Goal: Task Accomplishment & Management: Use online tool/utility

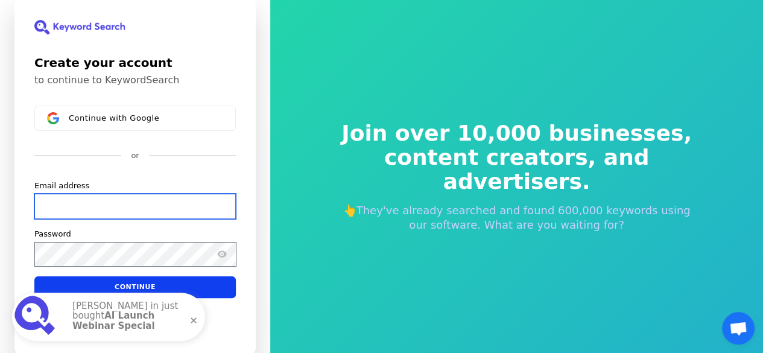
click at [185, 212] on input "Email address" at bounding box center [135, 206] width 202 height 25
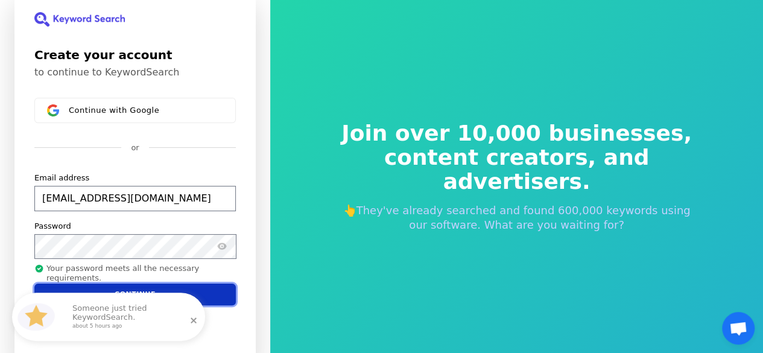
click at [140, 299] on body "Create your account to continue to KeywordSearch Continue with Google or Email …" at bounding box center [381, 176] width 763 height 353
click at [211, 293] on button "Continue" at bounding box center [135, 295] width 202 height 22
type input "[EMAIL_ADDRESS][DOMAIN_NAME]"
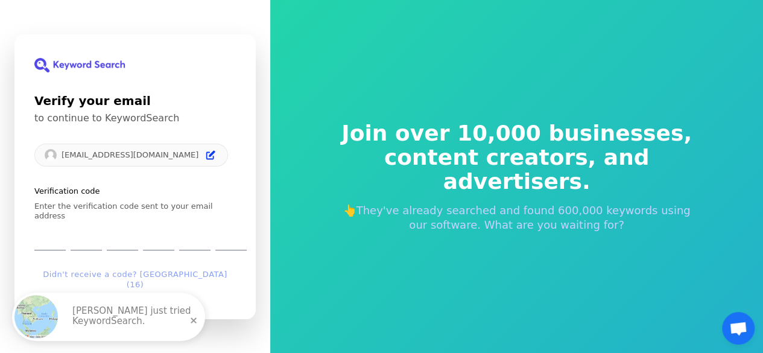
type input "5"
type input "8"
type input "7"
type input "2"
type input "0"
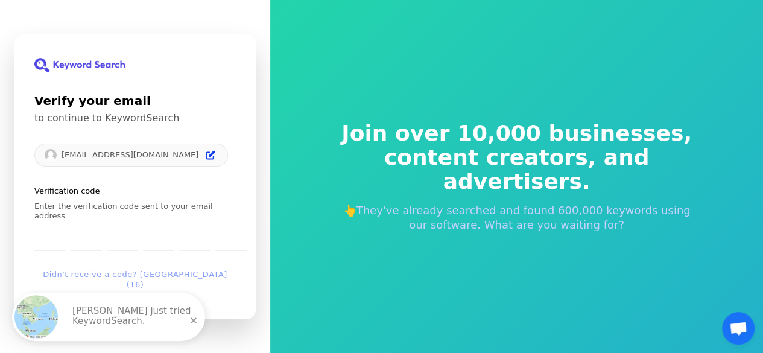
type input "6"
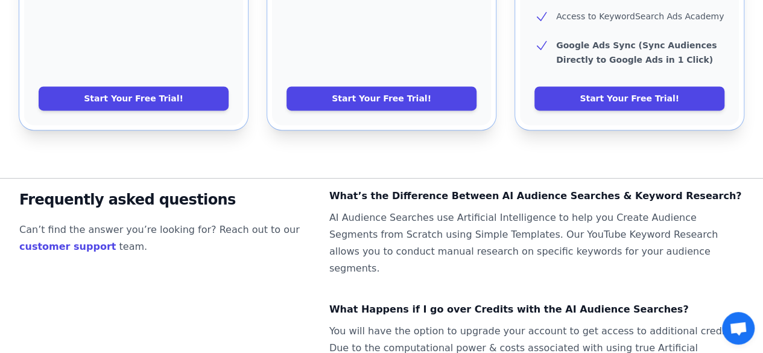
scroll to position [776, 0]
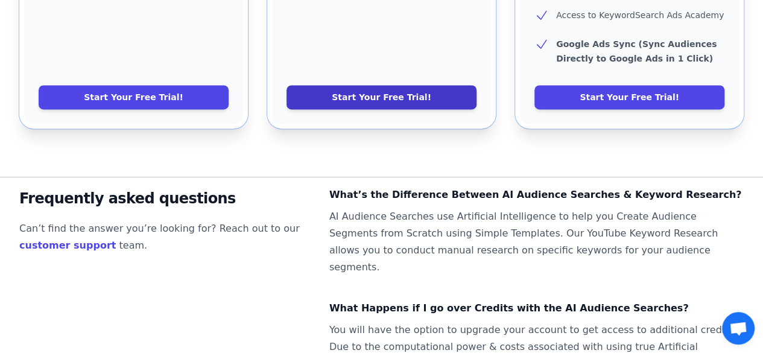
click at [337, 85] on link "Start Your Free Trial!" at bounding box center [382, 97] width 190 height 24
click at [403, 85] on link "Start Your Free Trial!" at bounding box center [382, 97] width 190 height 24
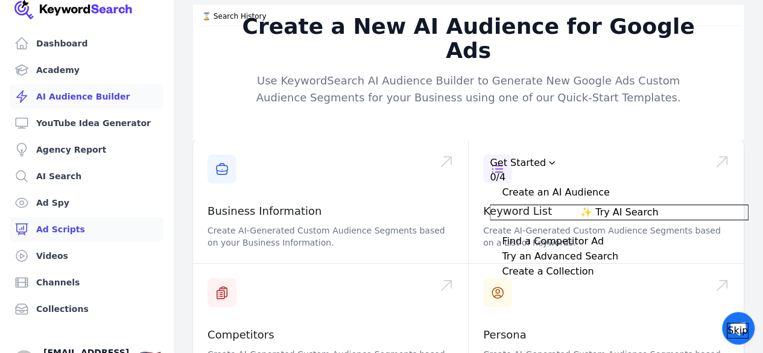
click at [54, 232] on link "Ad Scripts" at bounding box center [87, 229] width 154 height 24
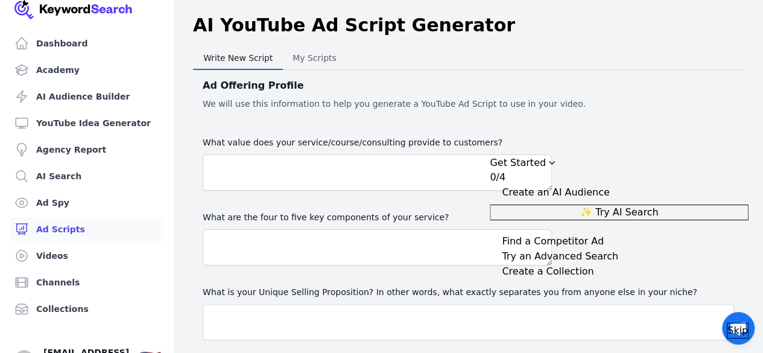
click at [659, 63] on div "Write New Script Write New Script My Scripts My Scripts" at bounding box center [468, 58] width 551 height 24
click at [728, 323] on span "Skip" at bounding box center [738, 330] width 21 height 14
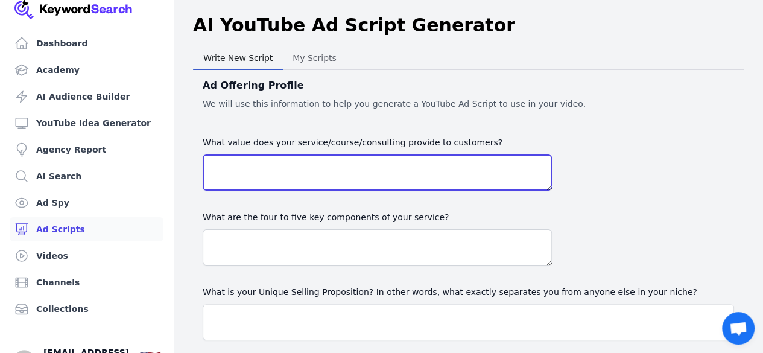
click at [425, 168] on textarea "What value does your service/course/consulting provide to customers?" at bounding box center [377, 172] width 349 height 36
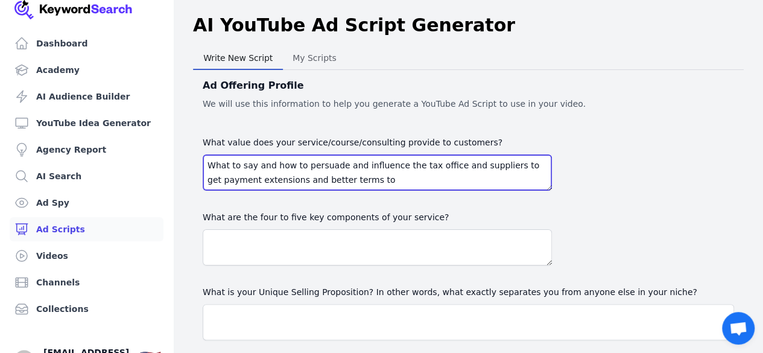
click at [240, 165] on textarea "What to say and how to persuade and influence the tax office and suppliers to g…" at bounding box center [377, 172] width 349 height 36
click at [431, 174] on textarea "Teach tradies what to say and how to persuade and influence the tax office and …" at bounding box center [377, 172] width 349 height 36
click at [261, 165] on textarea "Teach tradies what to say and how to persuade and influence the tax office and …" at bounding box center [377, 172] width 349 height 36
click at [301, 179] on textarea "Teach tradies how to improve their cashflow with what to say and how to persuad…" at bounding box center [377, 172] width 349 height 36
click at [376, 180] on textarea "Teach tradies how to improve their cashflow with what to say and how to persuad…" at bounding box center [377, 172] width 349 height 36
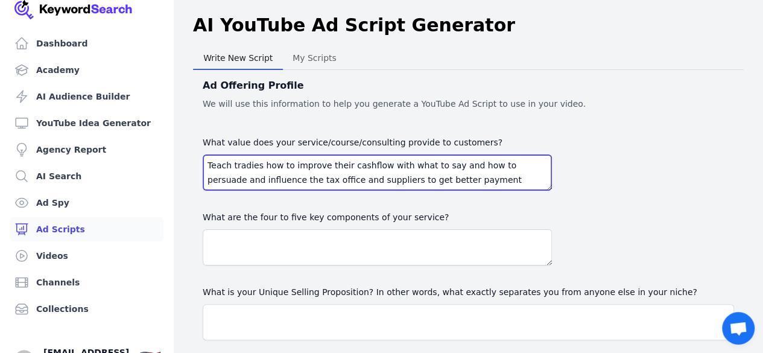
click at [519, 181] on textarea "Teach tradies how to improve their cashflow with what to say and how to persuad…" at bounding box center [377, 172] width 349 height 36
click at [530, 180] on textarea "Teach tradies how to improve their cashflow with what to say and how to persuad…" at bounding box center [377, 172] width 349 height 36
type textarea "Teach tradies how to improve their cashflow with what to say and how to persuad…"
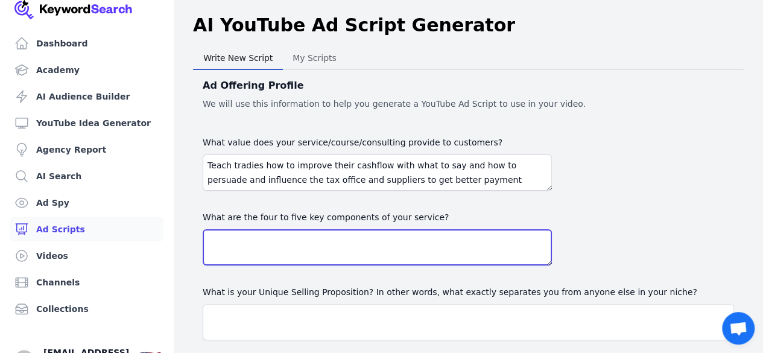
click at [494, 247] on textarea at bounding box center [377, 247] width 349 height 36
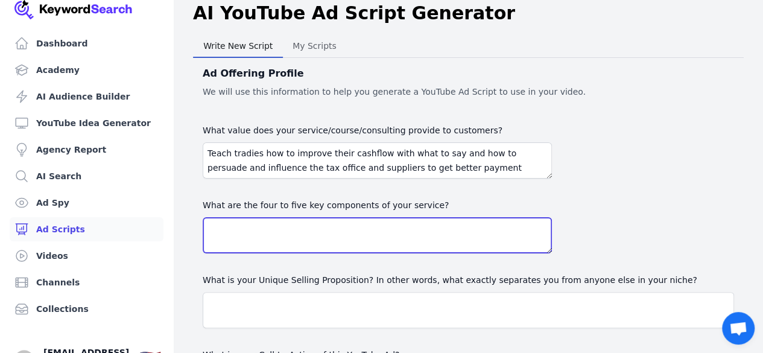
scroll to position [15, 0]
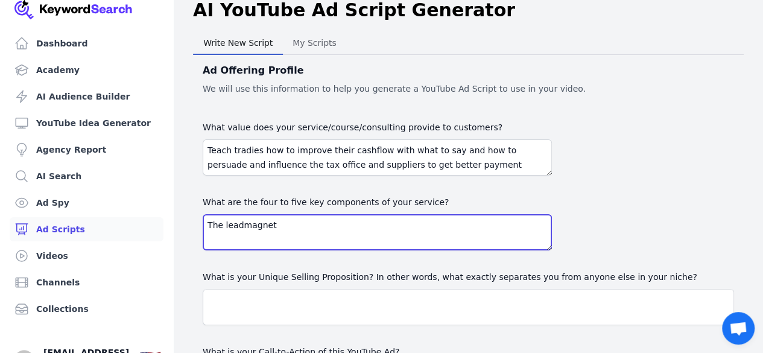
type textarea "The leadmagnet"
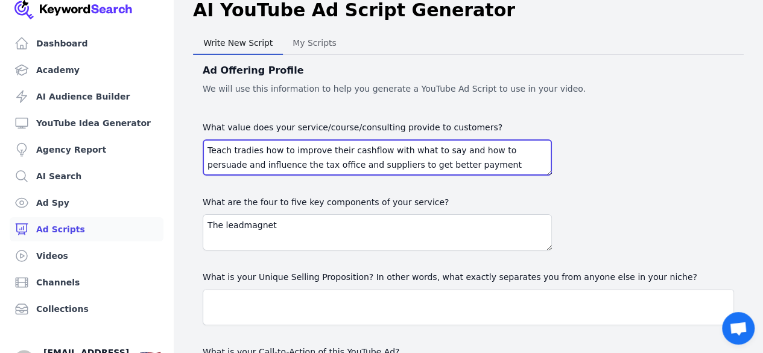
click at [259, 150] on textarea "Teach tradies how to improve their cashflow with what to say and how to persuad…" at bounding box center [377, 157] width 349 height 36
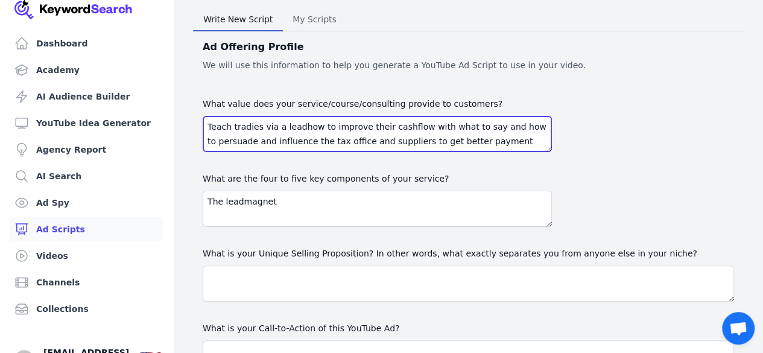
scroll to position [0, 0]
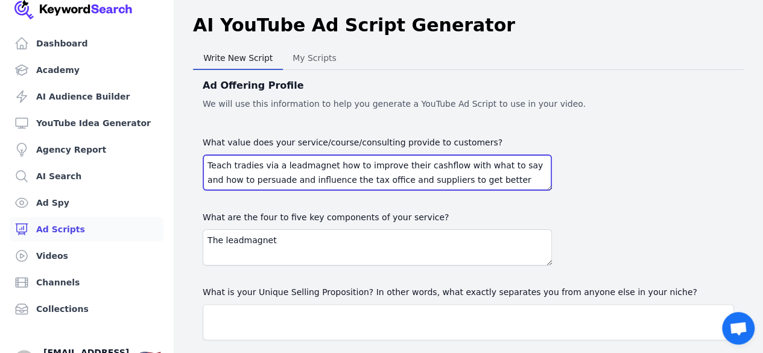
type textarea "Teach tradies via a leadmagnet how to improve their cashflow with what to say a…"
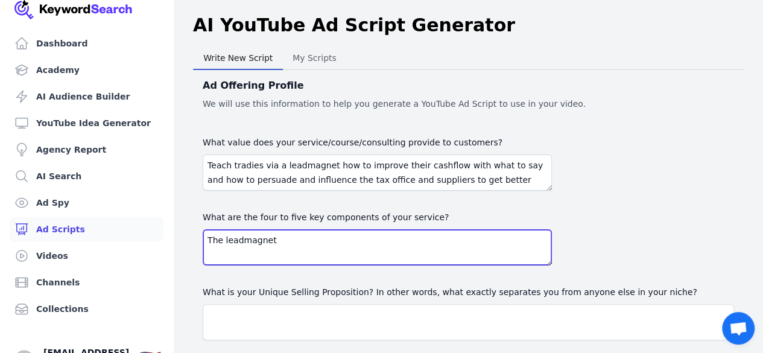
click at [296, 242] on textarea "The leadmagnet" at bounding box center [377, 247] width 349 height 36
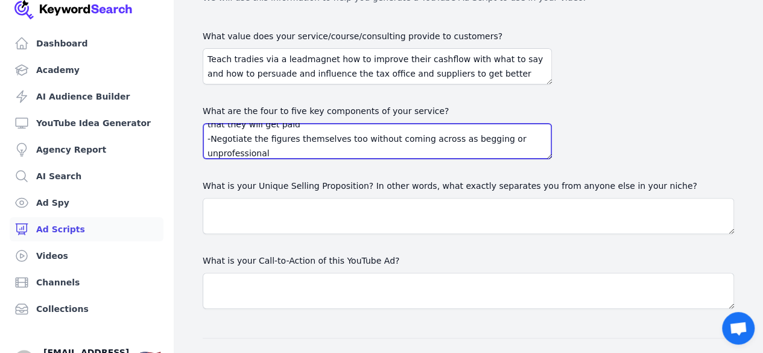
scroll to position [112, 0]
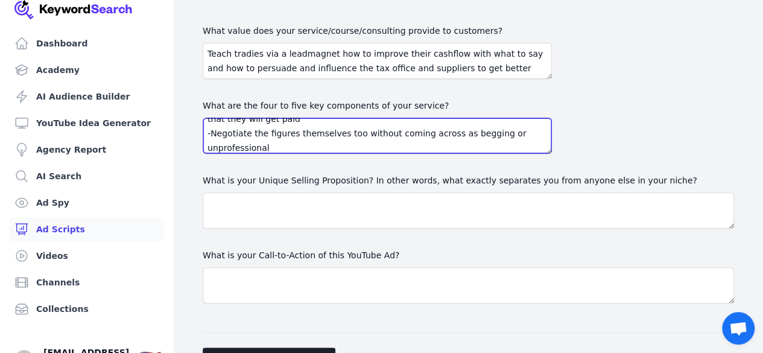
type textarea "The leadmagnet: -Teaches them the exact words to use -Shows them how others hav…"
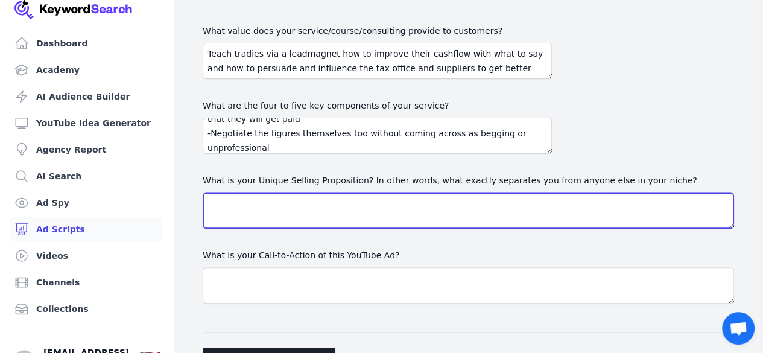
click at [381, 212] on textarea "What is your Unique Selling Proposition? In other words, what exactly separates…" at bounding box center [469, 210] width 532 height 36
type textarea "I don't think anyone does this for tradies i.e. builders etc"
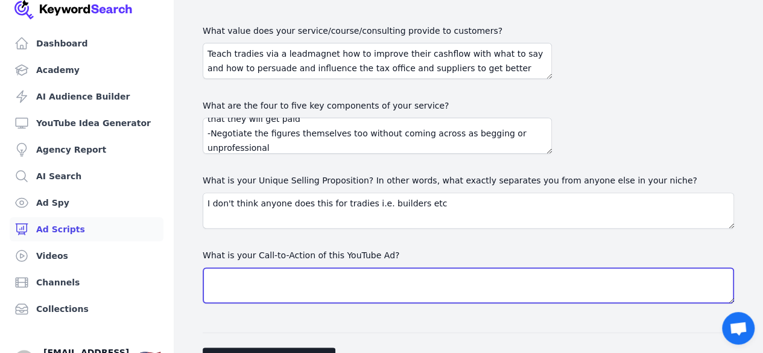
click at [358, 285] on textarea "What is your Call-to-Action of this YouTube Ad?" at bounding box center [469, 285] width 532 height 36
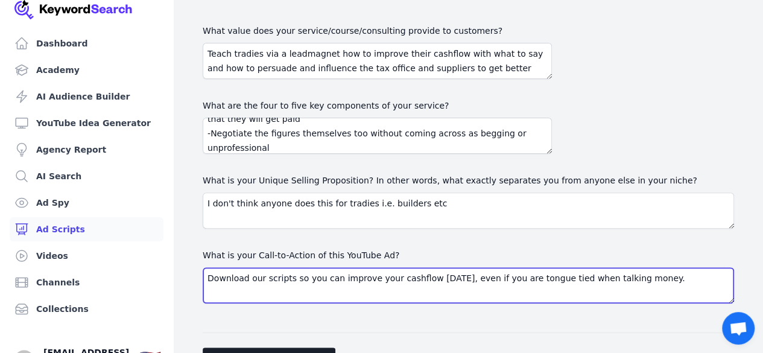
click at [508, 281] on textarea "Download our scripts so you can improve your cashflow [DATE], even if you are t…" at bounding box center [469, 285] width 532 height 36
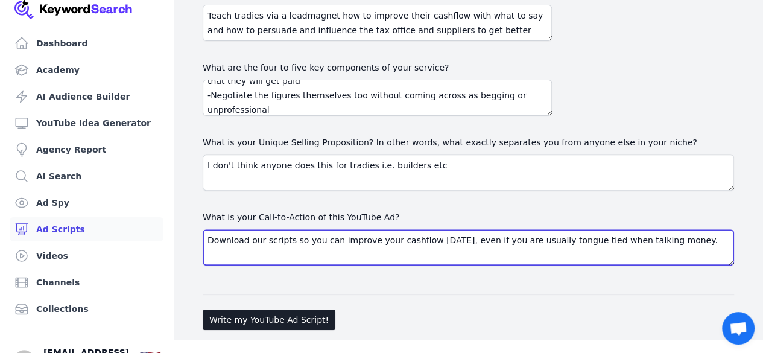
type textarea "Download our scripts so you can improve your cashflow [DATE], even if you are u…"
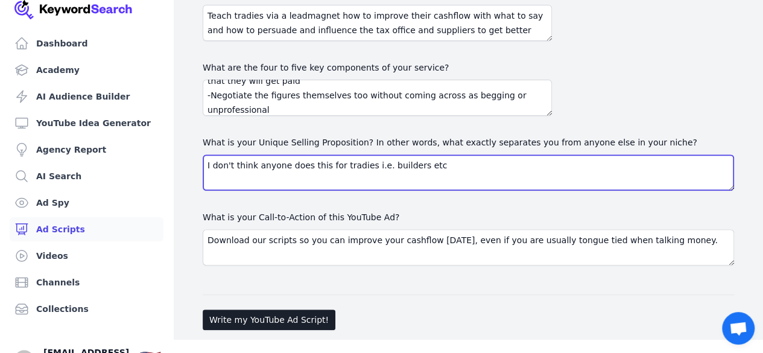
click at [428, 165] on textarea "I don't think anyone does this for tradies i.e. builders etc" at bounding box center [469, 172] width 532 height 36
click at [241, 162] on textarea "After 100's of conversations conducted on behalf of their clients, we have iden…" at bounding box center [469, 172] width 532 height 36
click at [430, 165] on textarea "After 1000's of conversations conducted on behalf of their clients, we have ide…" at bounding box center [469, 172] width 532 height 36
click at [538, 173] on textarea "After 1000's of conversations conducted on behalf of our clients, we have ident…" at bounding box center [469, 172] width 532 height 36
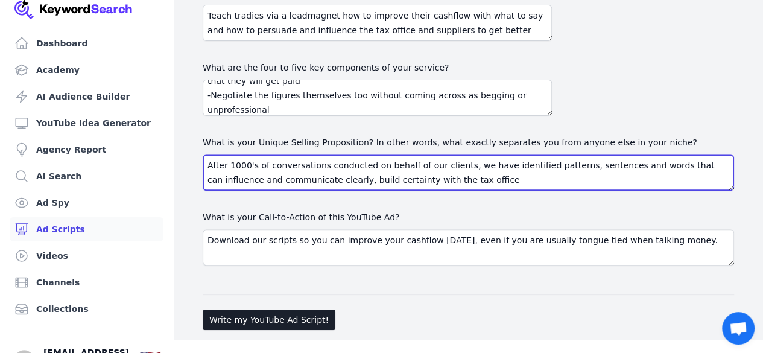
click at [363, 180] on textarea "After 1000's of conversations conducted on behalf of our clients, we have ident…" at bounding box center [469, 172] width 532 height 36
click at [538, 183] on textarea "After 1000's of conversations conducted on behalf of our clients, we have ident…" at bounding box center [469, 172] width 532 height 36
type textarea "After 1000's of conversations conducted on behalf of our clients, we have ident…"
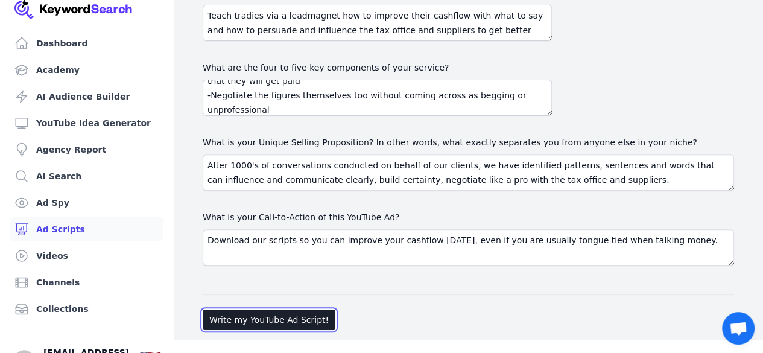
click at [262, 325] on button "Write my YouTube Ad Script!" at bounding box center [269, 320] width 133 height 21
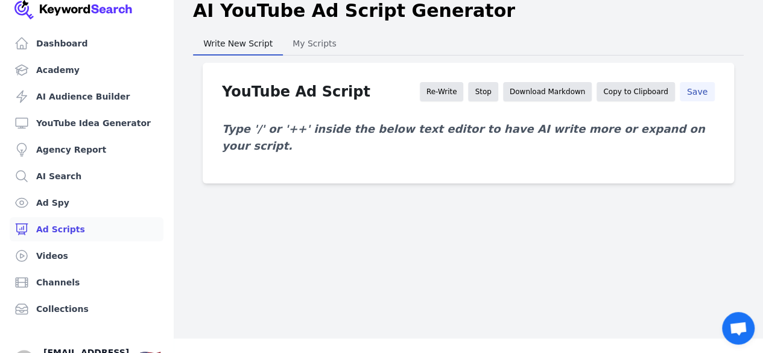
scroll to position [14, 0]
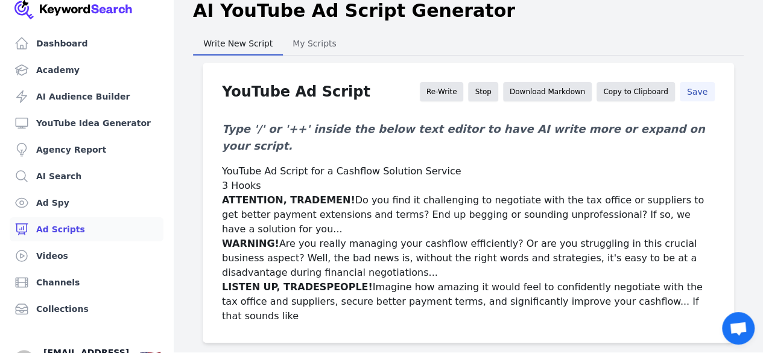
click at [325, 246] on p "WARNING! Are you really managing your cashflow efficiently? Or are you struggli…" at bounding box center [468, 258] width 493 height 43
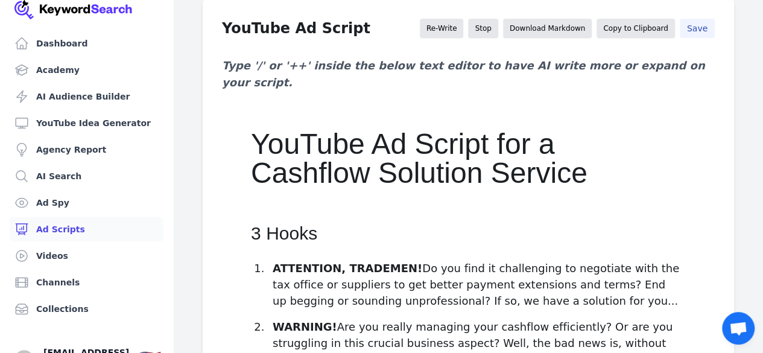
scroll to position [79, 0]
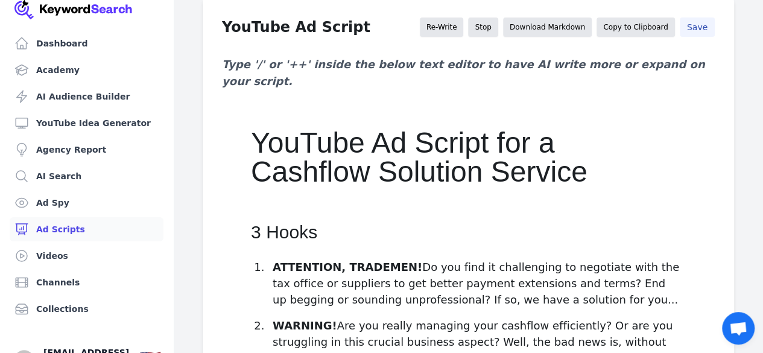
click at [566, 267] on p "ATTENTION, TRADEMEN! Do you find it challenging to negotiate with the tax offic…" at bounding box center [479, 283] width 413 height 49
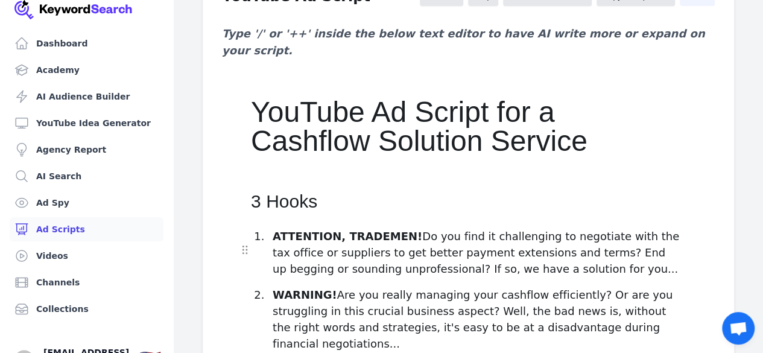
scroll to position [113, 0]
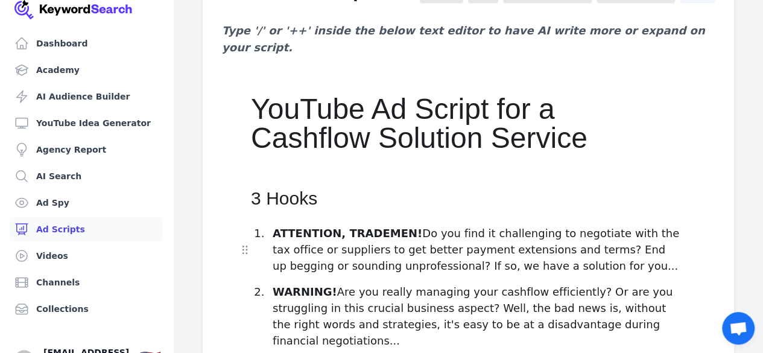
click at [602, 247] on p "ATTENTION, TRADEMEN! Do you find it challenging to negotiate with the tax offic…" at bounding box center [479, 249] width 413 height 49
click at [538, 225] on p "ATTENTION, TRADEMEN! Do you find it challenging to negotiate with the tax offic…" at bounding box center [479, 249] width 413 height 49
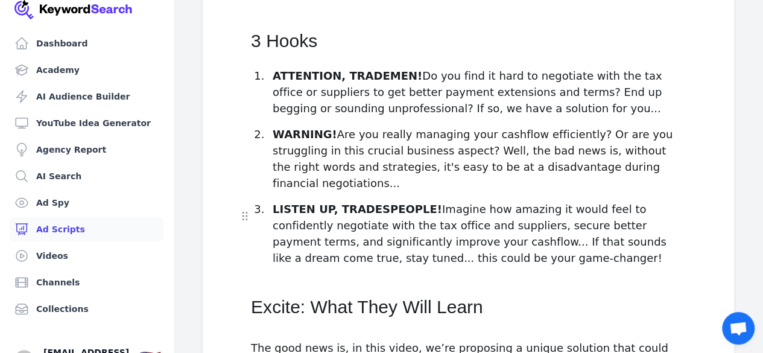
scroll to position [270, 0]
click at [391, 133] on p "WARNING! Are you really managing your cashflow efficiently? Or are you struggli…" at bounding box center [479, 158] width 413 height 65
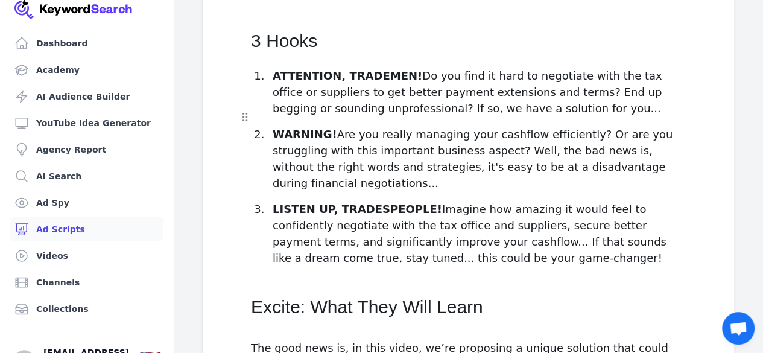
click at [499, 133] on p "WARNING! Are you really managing your cashflow efficiently? Or are you struggli…" at bounding box center [479, 158] width 413 height 65
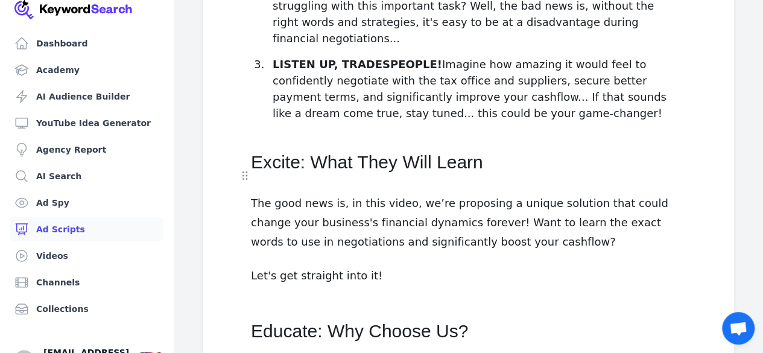
scroll to position [418, 0]
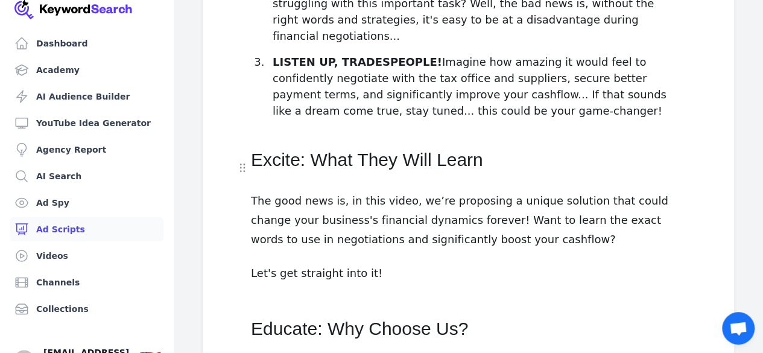
click at [422, 191] on p "The good news is, in this video, we’re proposing a unique solution that could c…" at bounding box center [468, 220] width 435 height 58
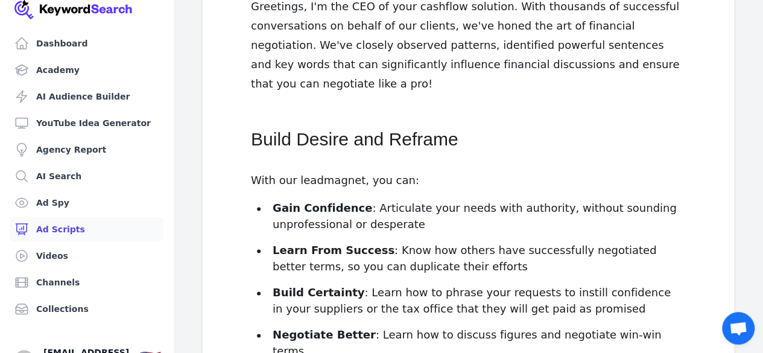
scroll to position [794, 0]
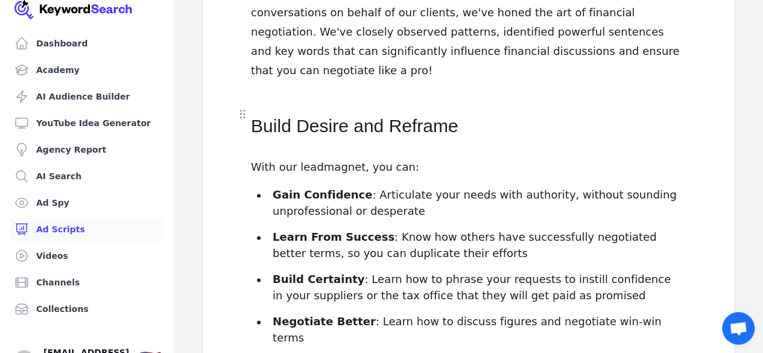
click at [358, 157] on p "With our leadmagnet, you can:" at bounding box center [468, 166] width 435 height 19
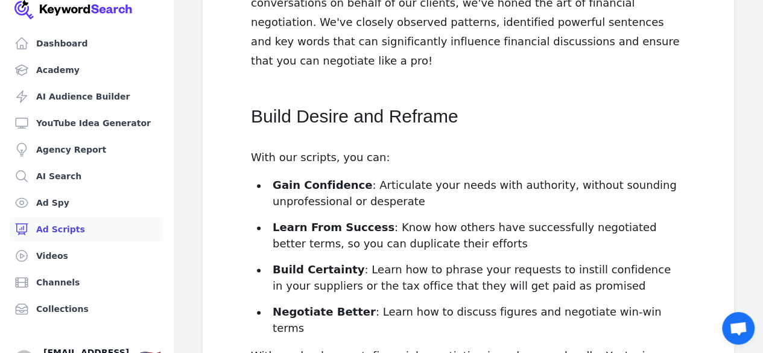
scroll to position [804, 0]
click at [411, 176] on p "Gain Confidence : Articulate your needs with authority, without sounding unprof…" at bounding box center [479, 192] width 413 height 33
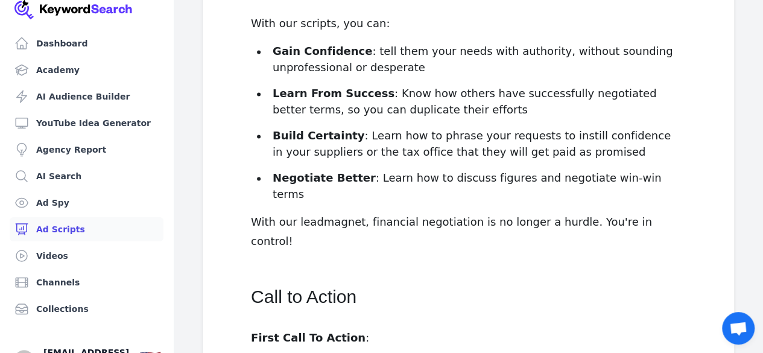
scroll to position [938, 0]
click at [361, 211] on p "With our leadmagnet, financial negotiation is no longer a hurdle. You're in con…" at bounding box center [468, 230] width 435 height 39
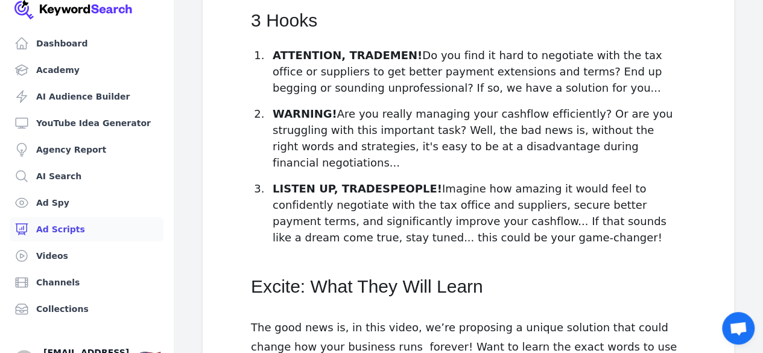
scroll to position [286, 0]
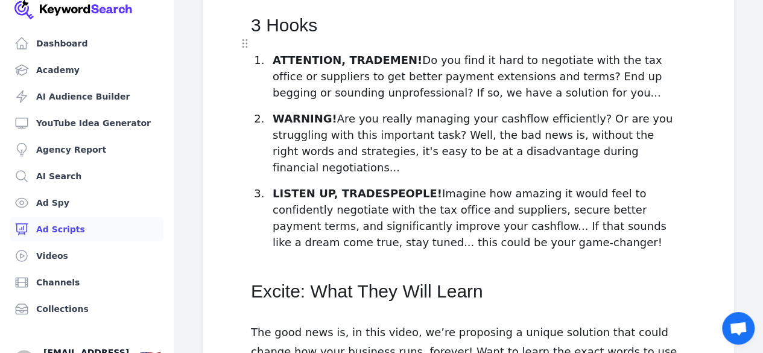
click at [392, 72] on p "ATTENTION, TRADEMEN! Do you find it hard to negotiate with the tax office or su…" at bounding box center [479, 76] width 413 height 49
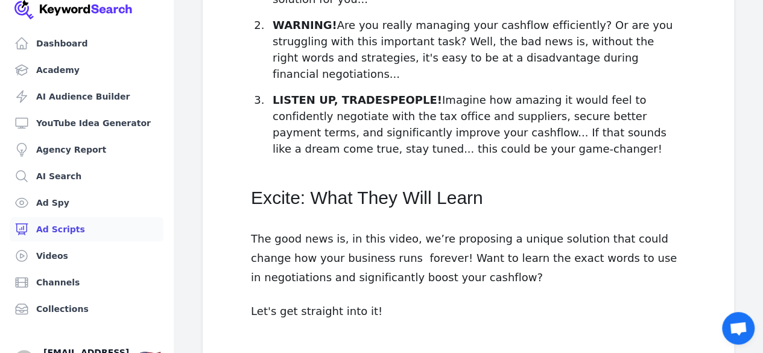
scroll to position [403, 0]
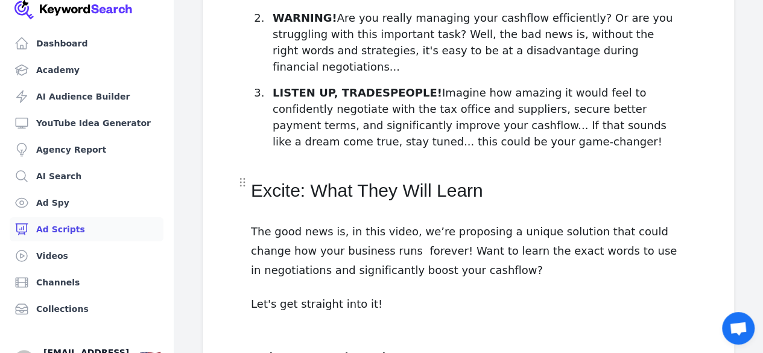
click at [484, 222] on p "The good news is, in this video, we’re proposing a unique solution that could c…" at bounding box center [468, 251] width 435 height 58
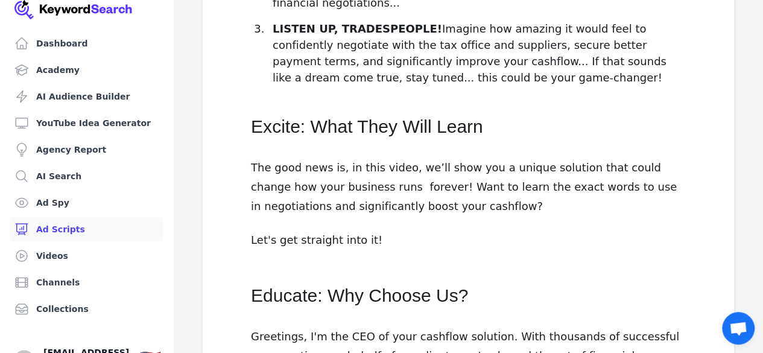
scroll to position [469, 0]
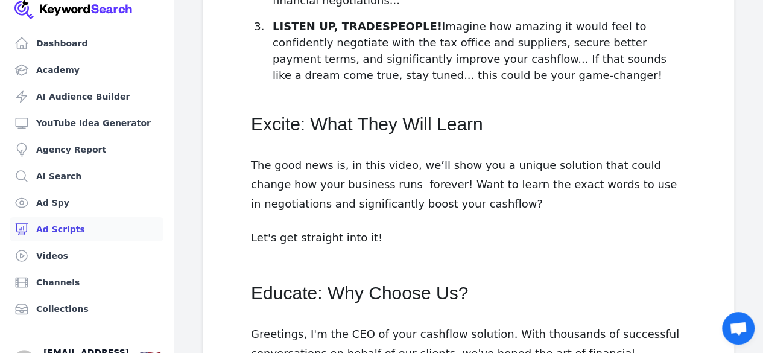
click at [373, 156] on p "The good news is, in this video, we’ll show you a unique solution that could ch…" at bounding box center [468, 185] width 435 height 58
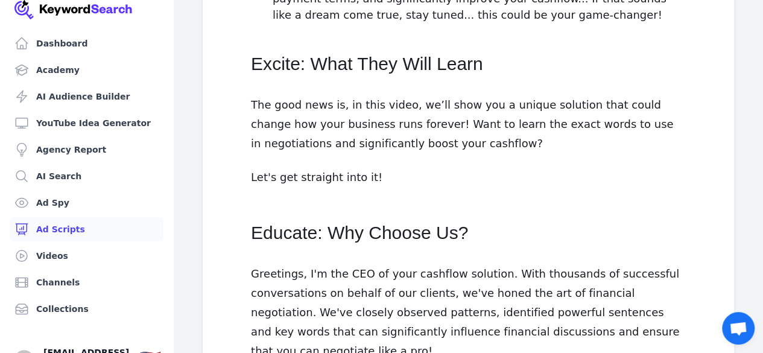
scroll to position [530, 0]
click at [673, 95] on p "The good news is, in this video, we’ll show you a unique solution that could ch…" at bounding box center [468, 124] width 435 height 58
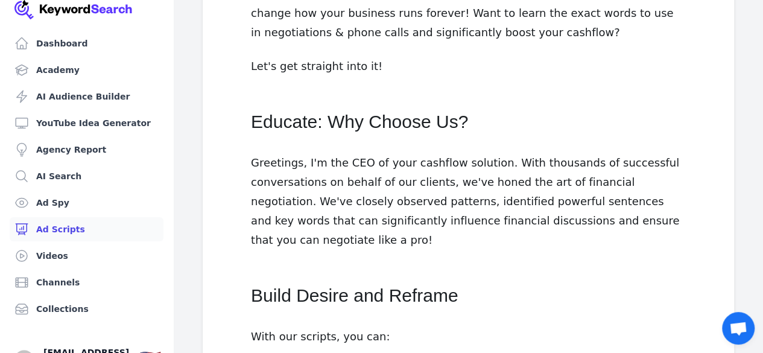
scroll to position [642, 0]
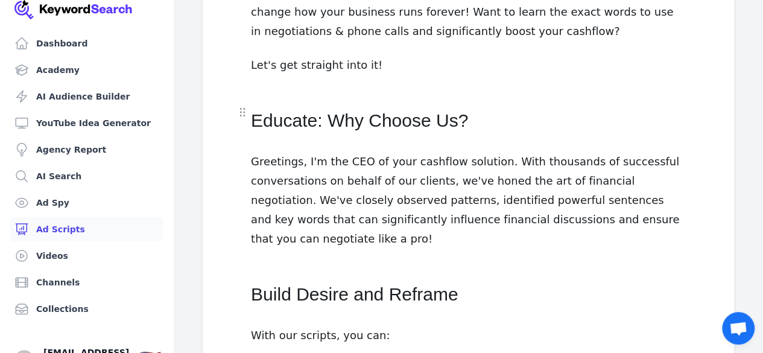
click at [487, 152] on p "Greetings, I'm the CEO of your cashflow solution. With thousands of successful …" at bounding box center [468, 200] width 435 height 97
click at [437, 152] on p "Greetings, I'm the Owner of My Tax Guy. With thousands of successful conversati…" at bounding box center [468, 200] width 435 height 97
click at [565, 152] on p "Greetings, I'm the Owner of My Tax Guy. With thousands of successful conversati…" at bounding box center [468, 200] width 435 height 97
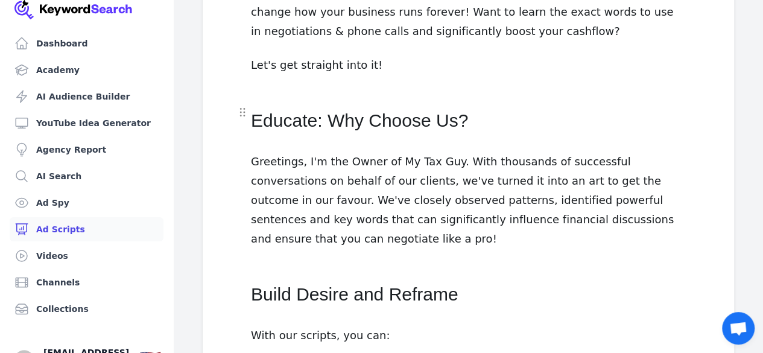
click at [520, 166] on p "Greetings, I'm the Owner of My Tax Guy. With thousands of successful conversati…" at bounding box center [468, 200] width 435 height 97
click at [565, 165] on p "Greetings, I'm the Owner of My Tax Guy. With thousands of successful conversati…" at bounding box center [468, 200] width 435 height 97
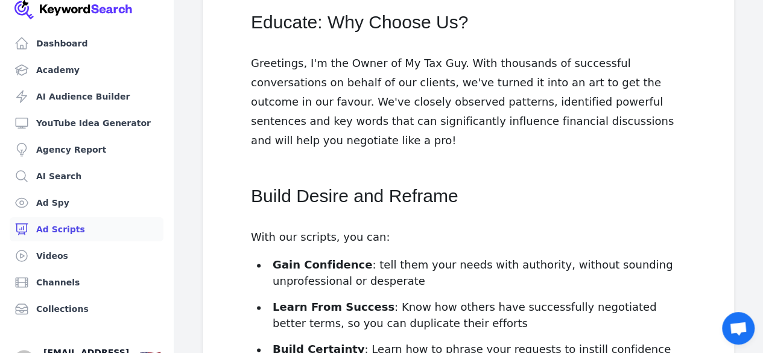
scroll to position [822, 0]
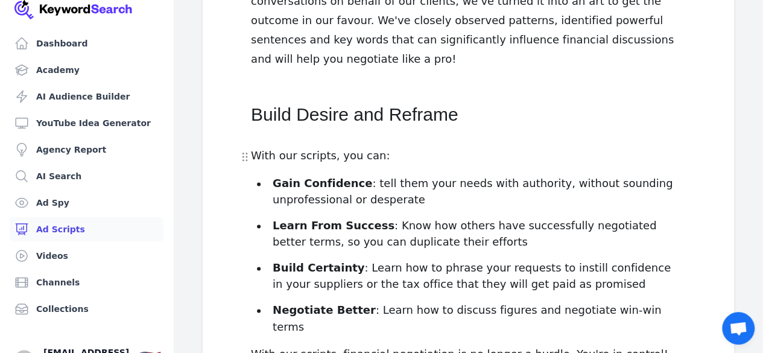
click at [405, 217] on p "Learn From Success : Know how others have successfully negotiated better terms,…" at bounding box center [479, 233] width 413 height 33
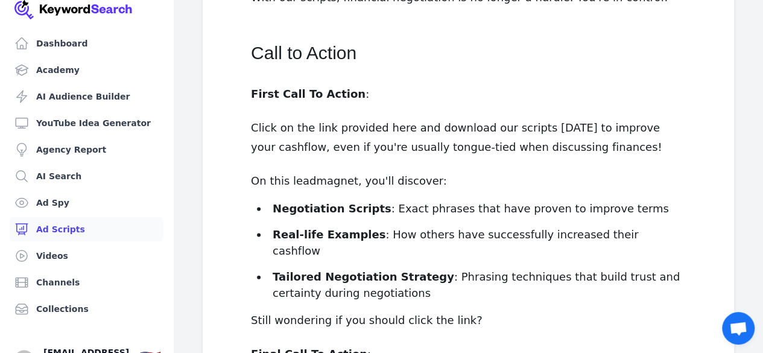
scroll to position [1179, 0]
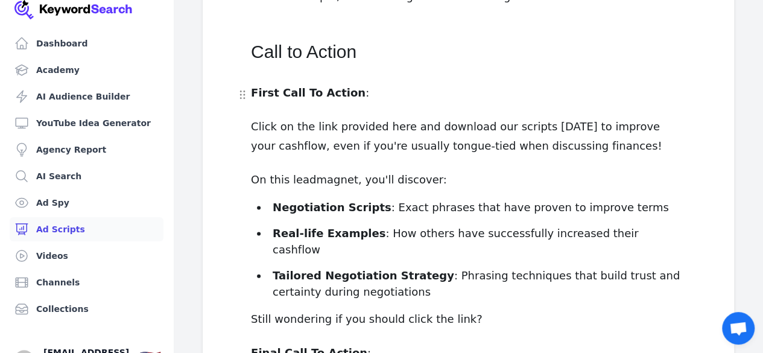
click at [350, 170] on p "On this leadmagnet, you'll discover:" at bounding box center [468, 179] width 435 height 19
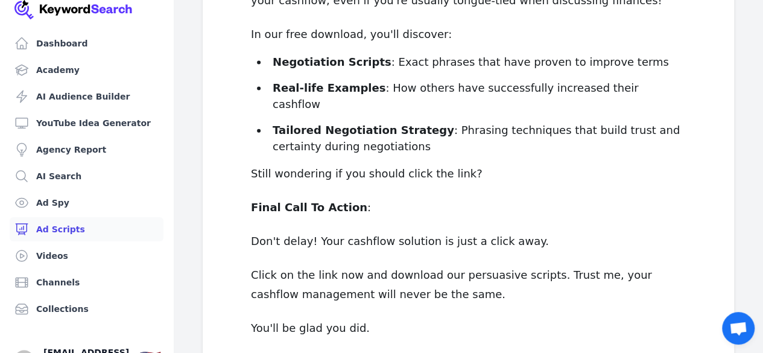
scroll to position [1348, 0]
